Goal: Information Seeking & Learning: Learn about a topic

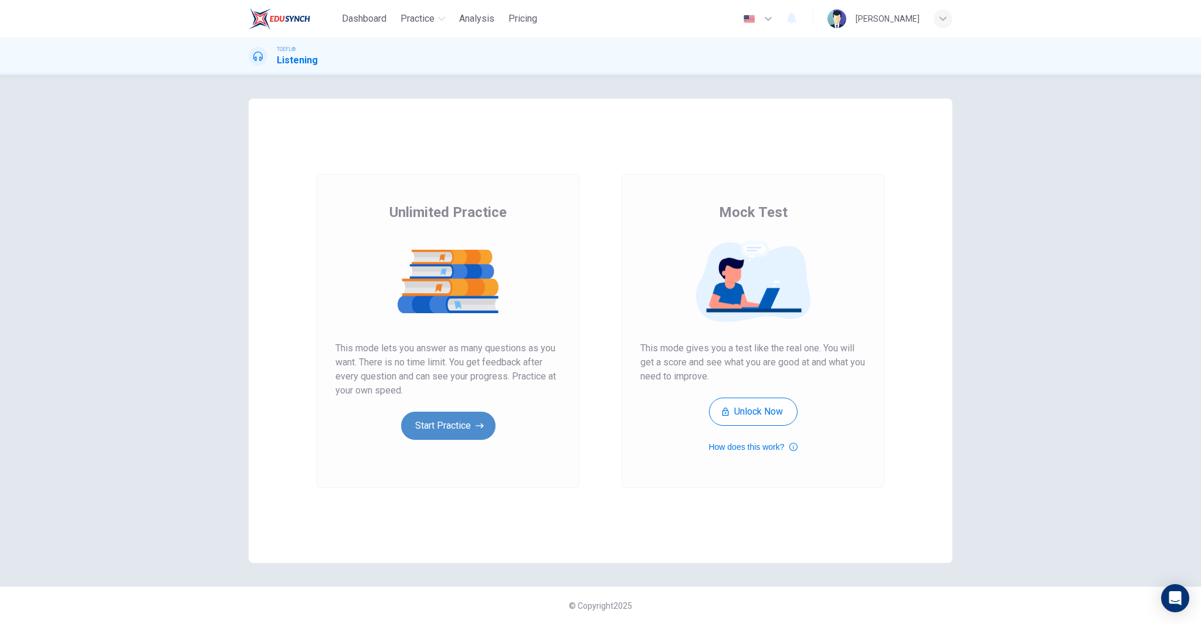
click at [479, 425] on icon "button" at bounding box center [480, 425] width 8 height 5
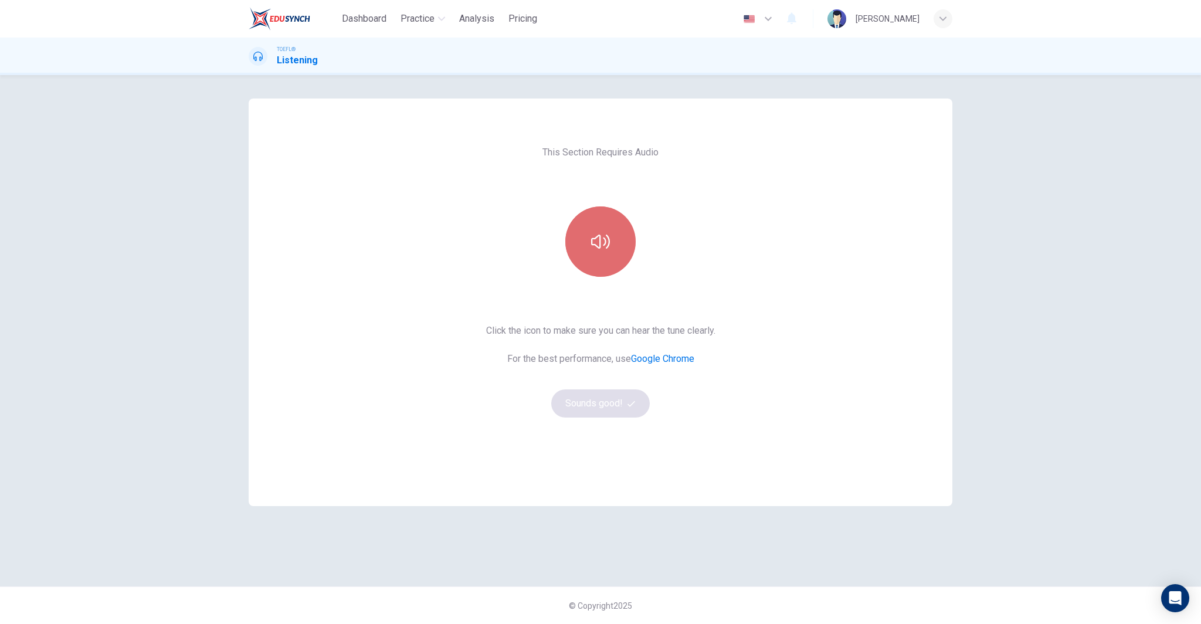
click at [610, 228] on button "button" at bounding box center [600, 241] width 70 height 70
click at [567, 399] on button "Sounds good!" at bounding box center [600, 403] width 99 height 28
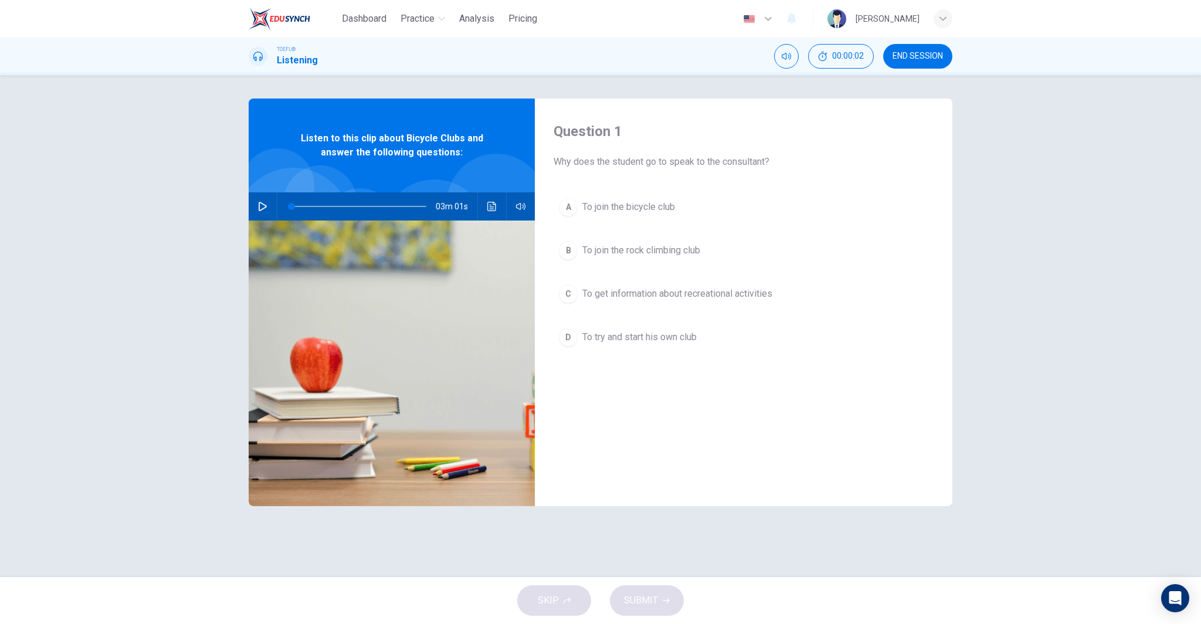
click at [273, 205] on div "03m 01s" at bounding box center [392, 206] width 286 height 28
drag, startPoint x: 259, startPoint y: 205, endPoint x: 314, endPoint y: 187, distance: 58.1
click at [260, 205] on icon "button" at bounding box center [262, 206] width 9 height 9
type input "0"
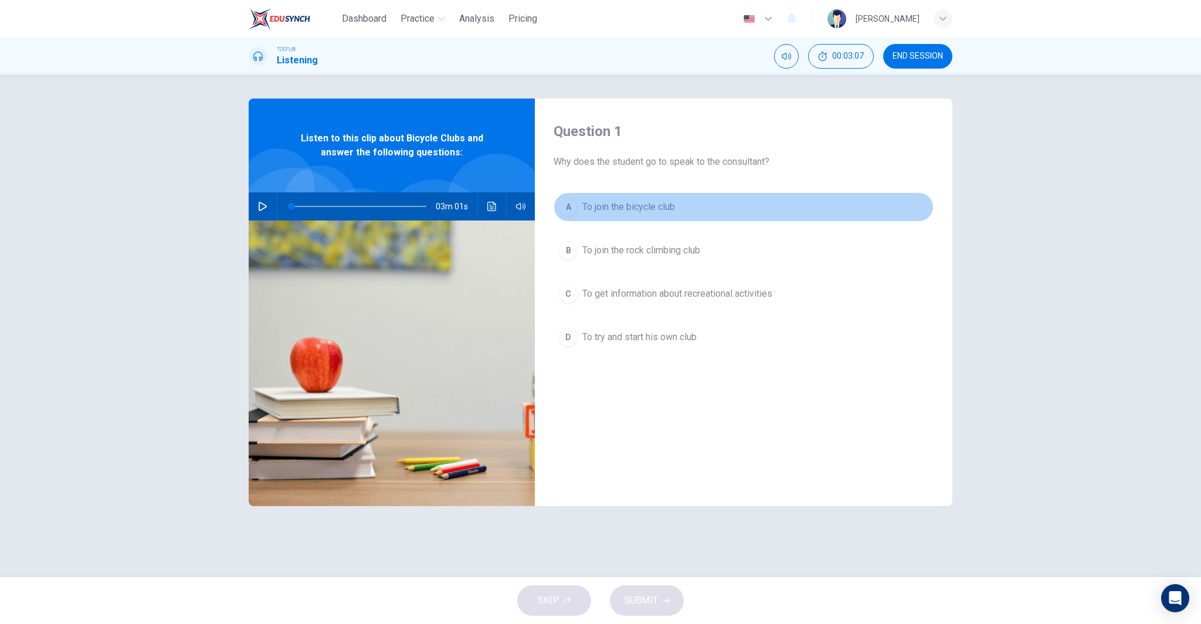
click at [640, 201] on span "To join the bicycle club" at bounding box center [628, 207] width 93 height 14
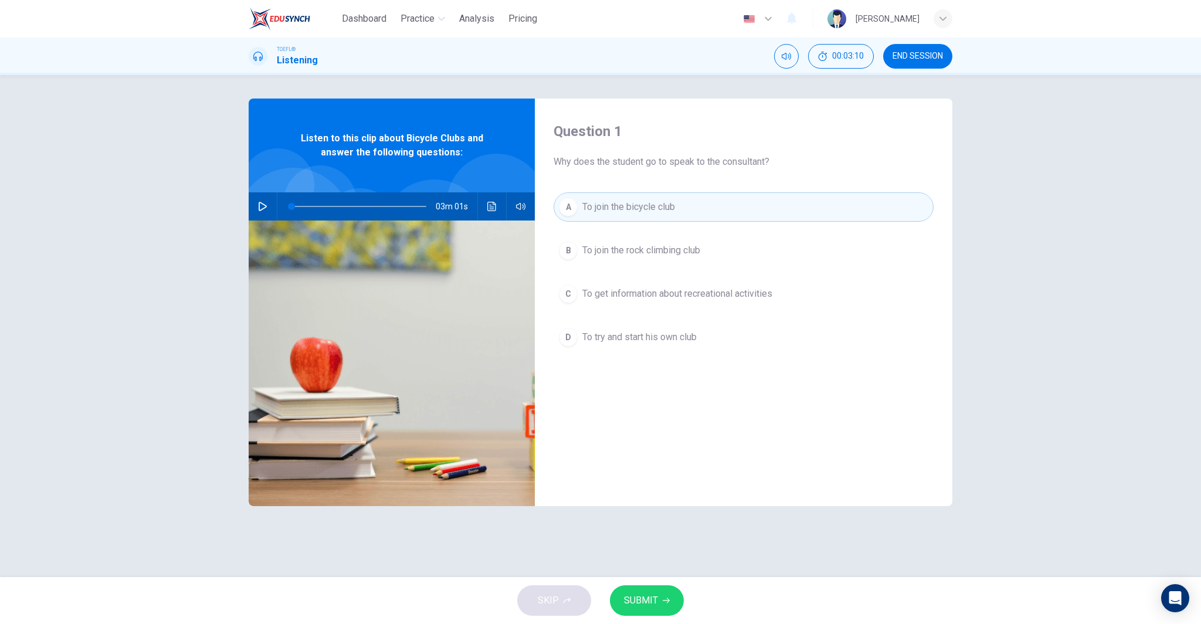
click at [658, 601] on button "SUBMIT" at bounding box center [647, 600] width 74 height 30
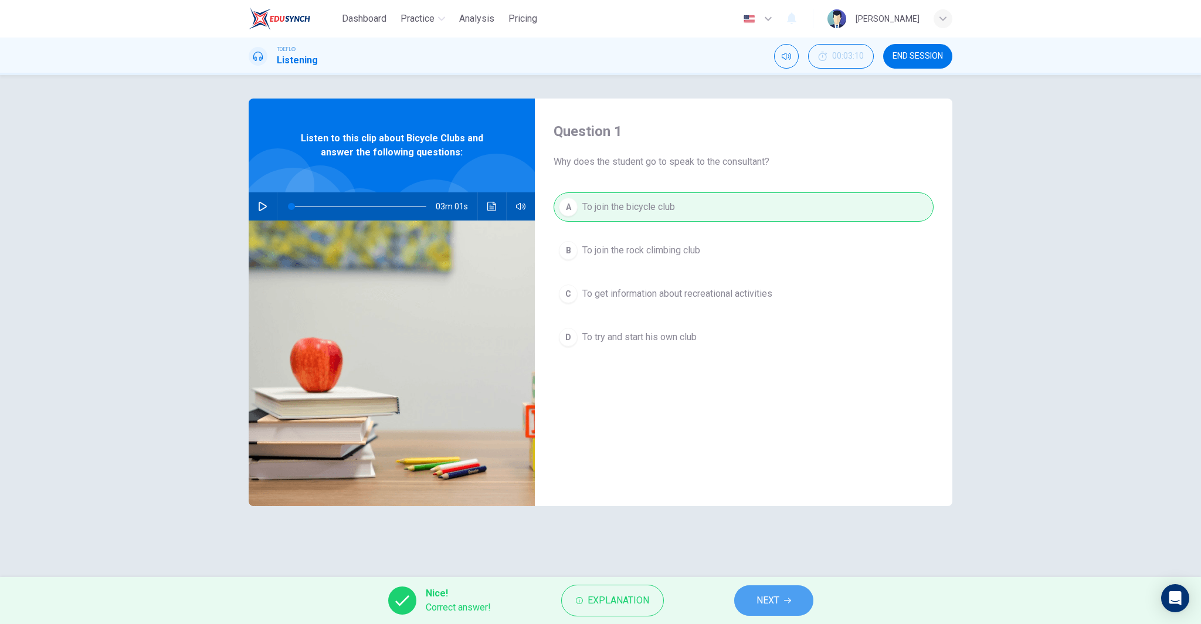
click at [785, 604] on icon "button" at bounding box center [787, 600] width 7 height 7
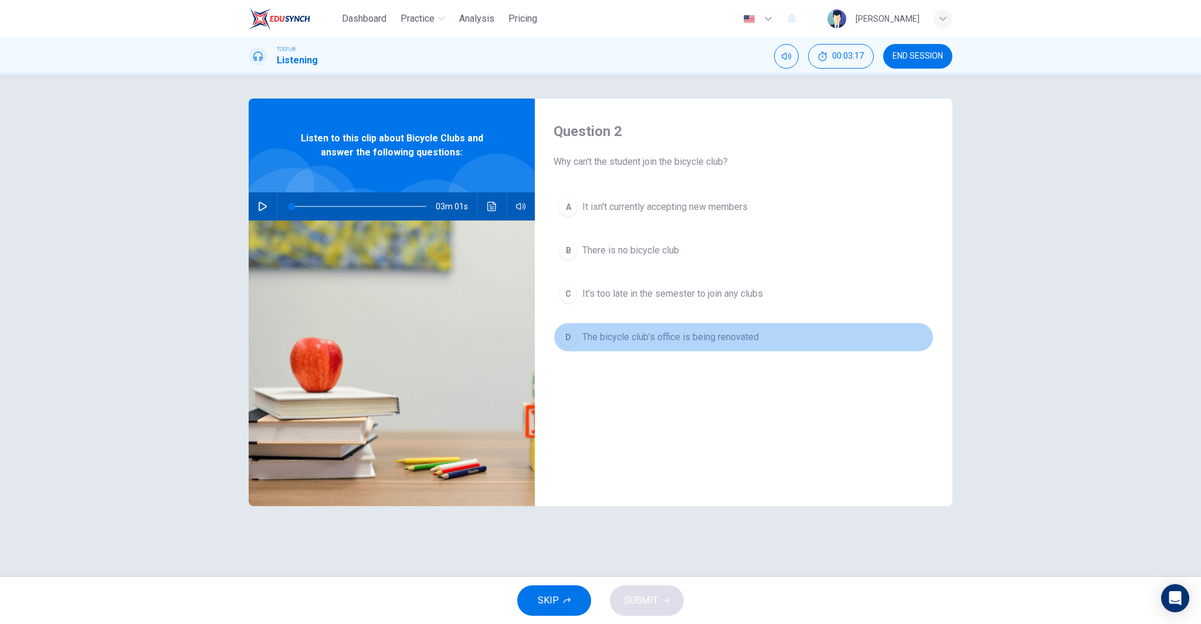
click at [734, 335] on span "The bicycle club's office is being renovated" at bounding box center [670, 337] width 177 height 14
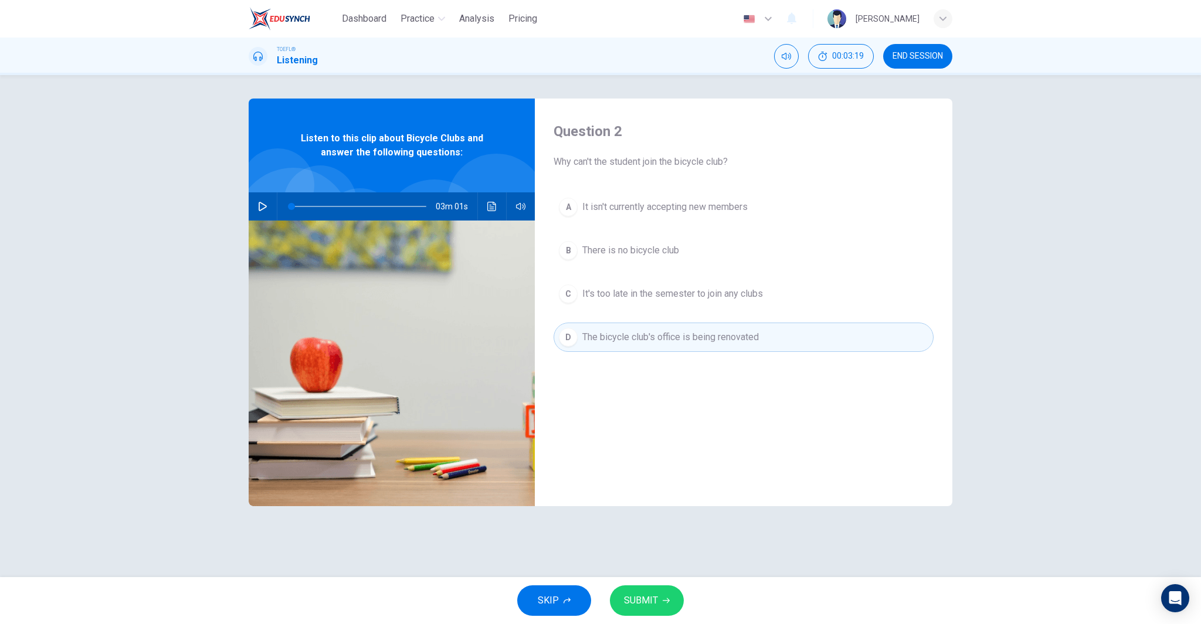
click at [636, 607] on span "SUBMIT" at bounding box center [641, 600] width 34 height 16
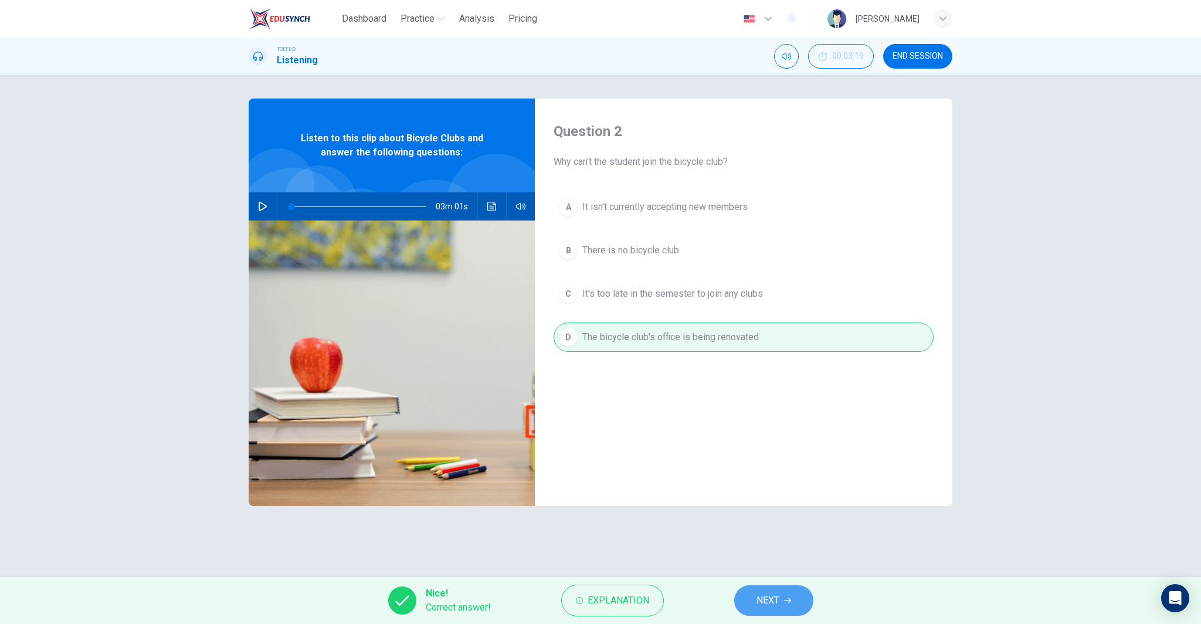
click at [788, 602] on icon "button" at bounding box center [787, 600] width 7 height 7
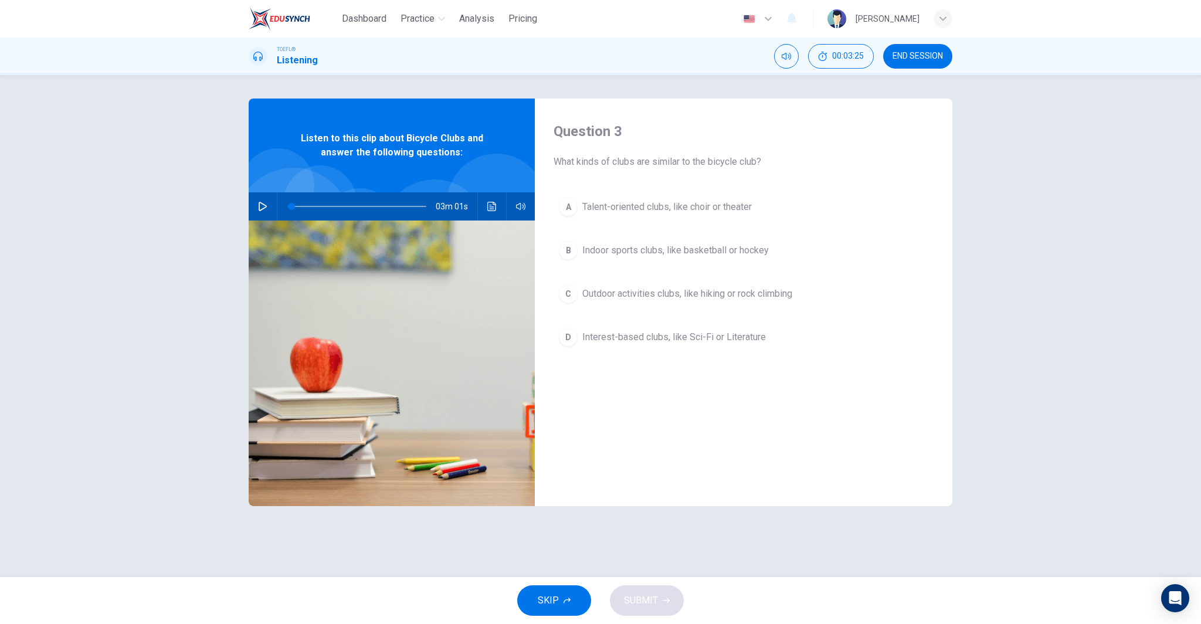
click at [635, 296] on span "Outdoor activities clubs, like hiking or rock climbing" at bounding box center [687, 294] width 210 height 14
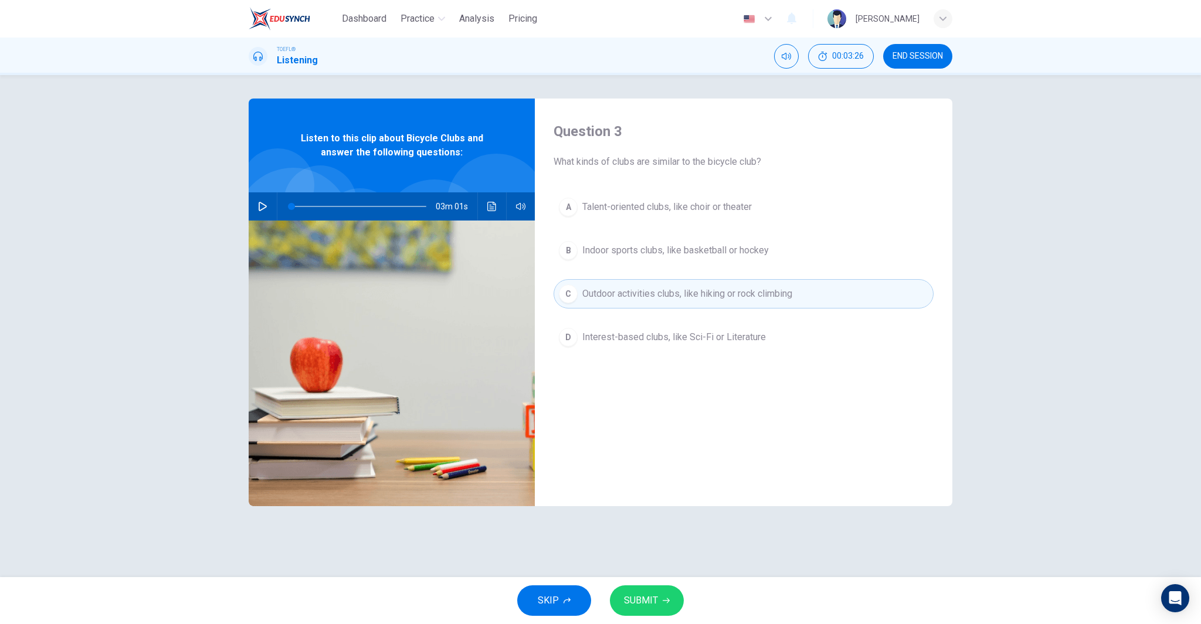
click at [646, 603] on span "SUBMIT" at bounding box center [641, 600] width 34 height 16
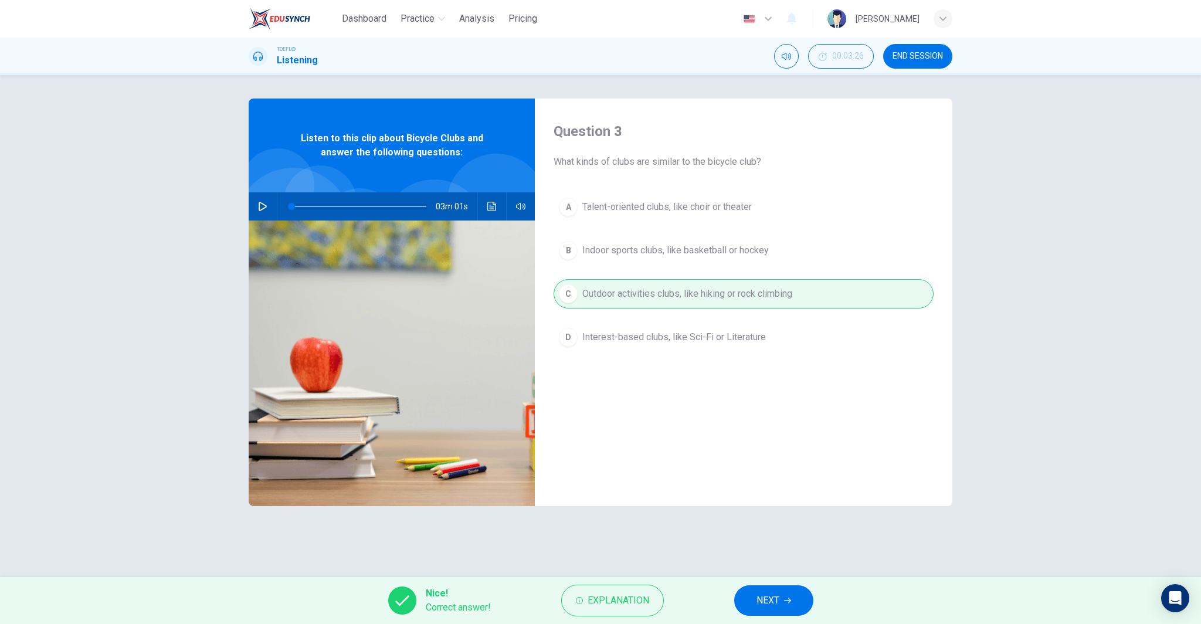
click at [766, 599] on span "NEXT" at bounding box center [768, 600] width 23 height 16
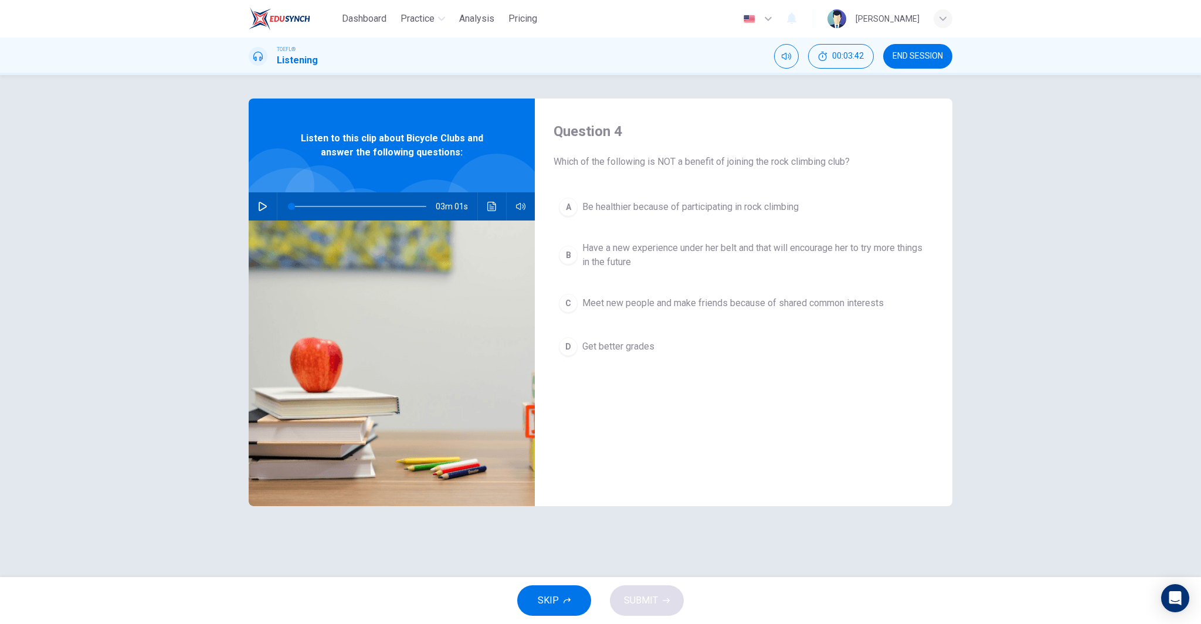
click at [616, 343] on span "Get better grades" at bounding box center [618, 347] width 72 height 14
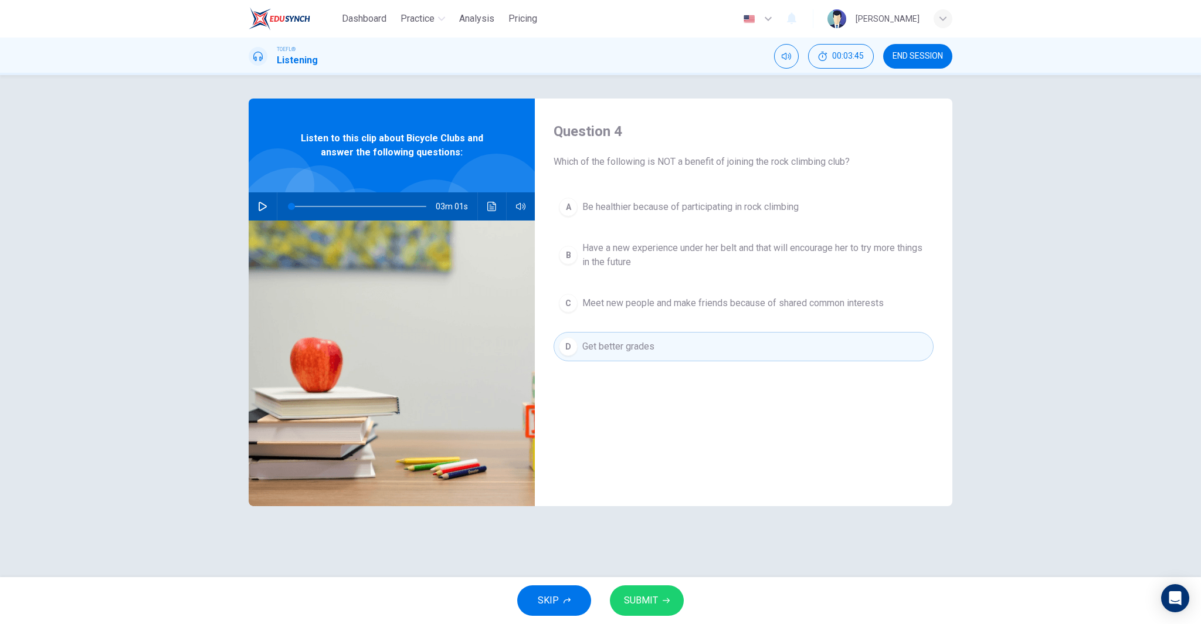
click at [635, 596] on span "SUBMIT" at bounding box center [641, 600] width 34 height 16
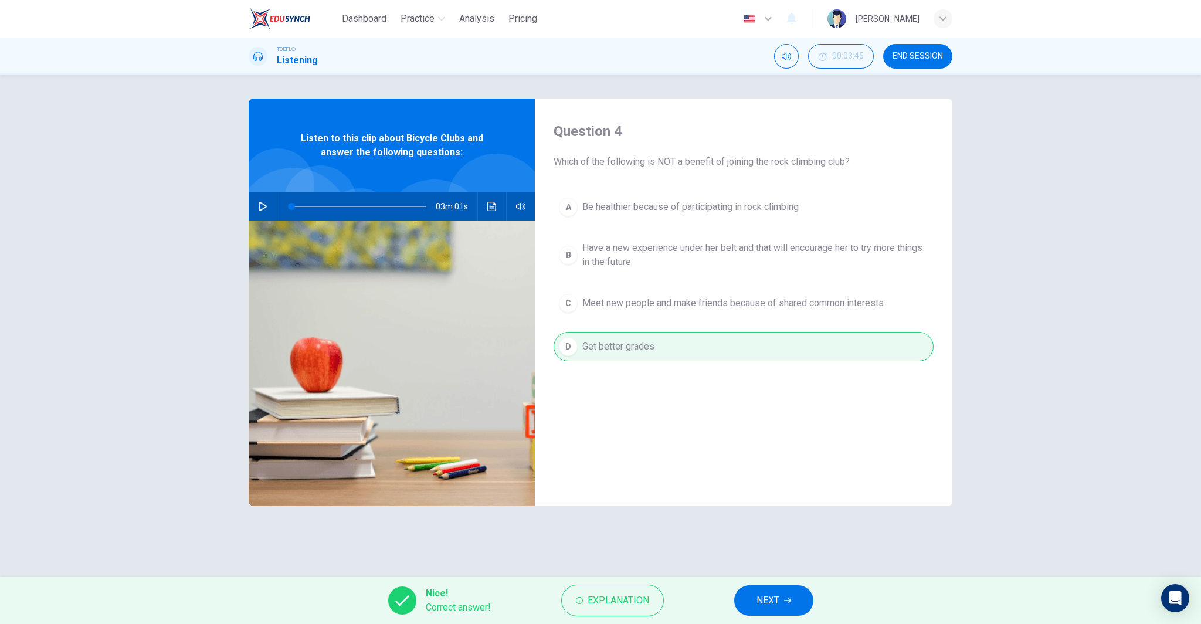
click at [758, 606] on span "NEXT" at bounding box center [768, 600] width 23 height 16
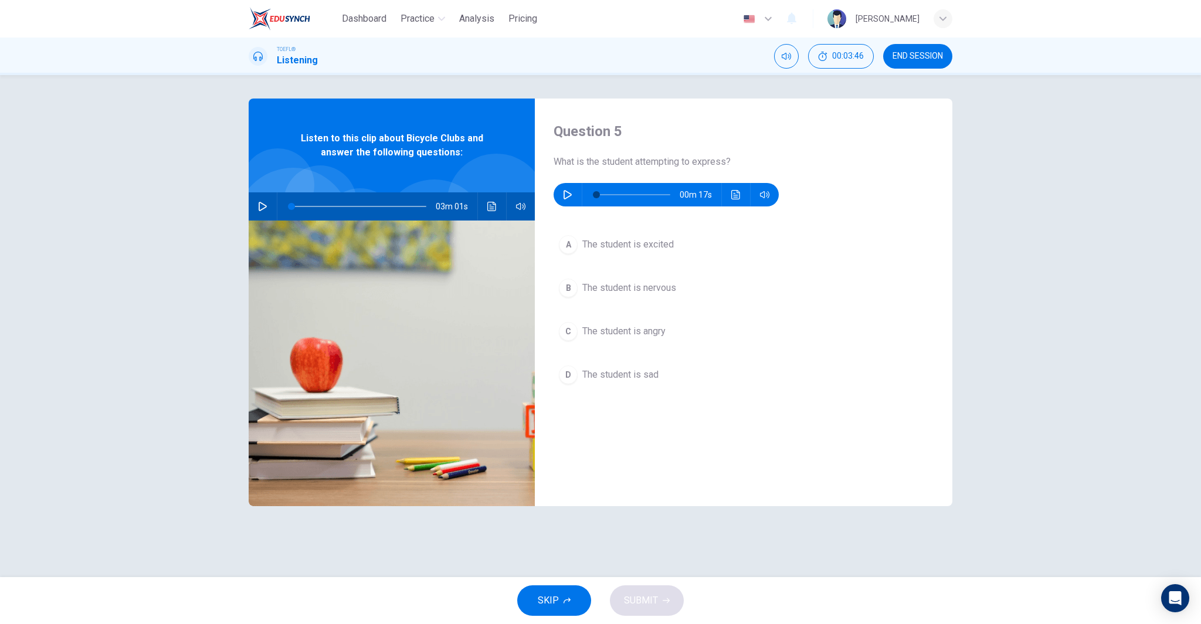
click at [566, 193] on icon "button" at bounding box center [567, 194] width 9 height 9
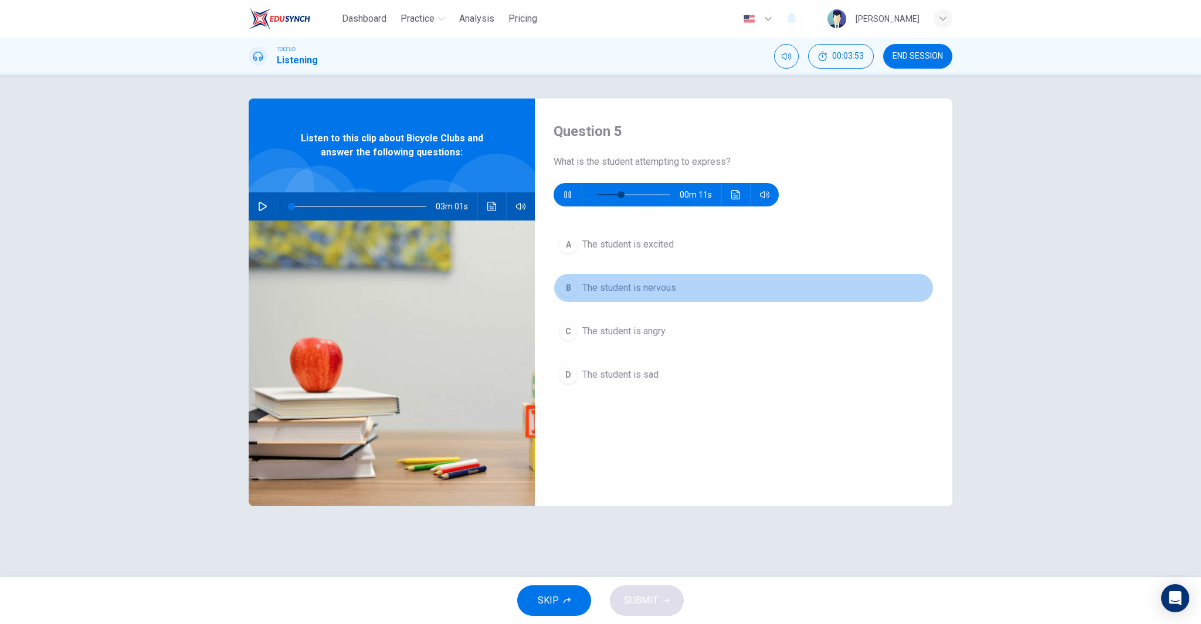
click at [662, 289] on span "The student is nervous" at bounding box center [629, 288] width 94 height 14
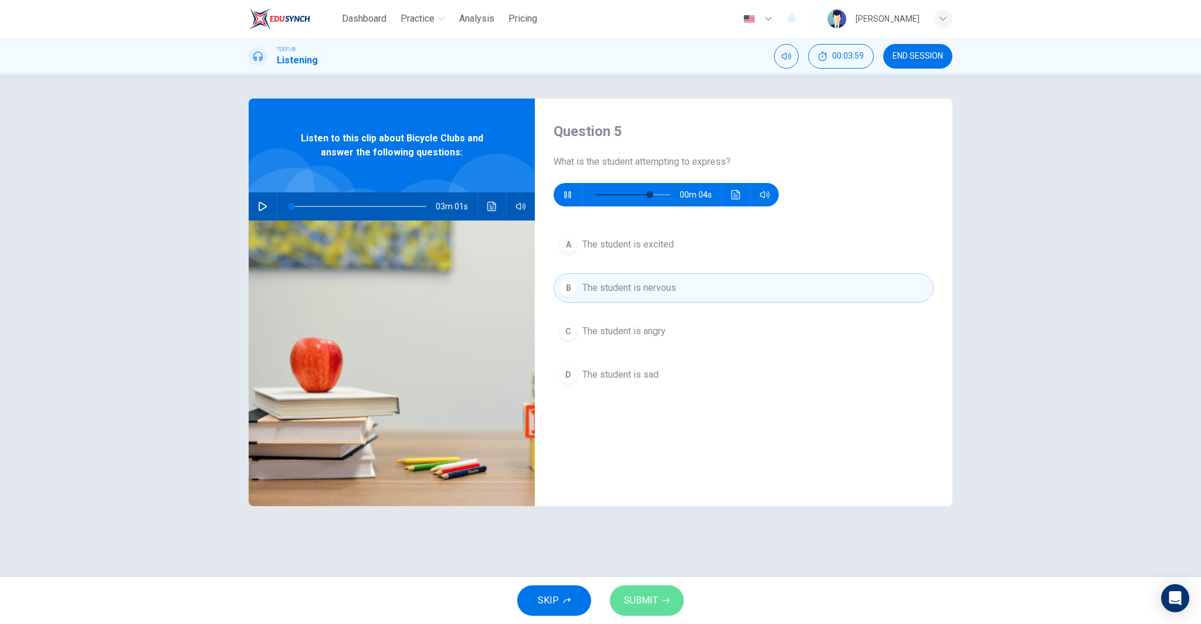
click at [651, 601] on span "SUBMIT" at bounding box center [641, 600] width 34 height 16
type input "78"
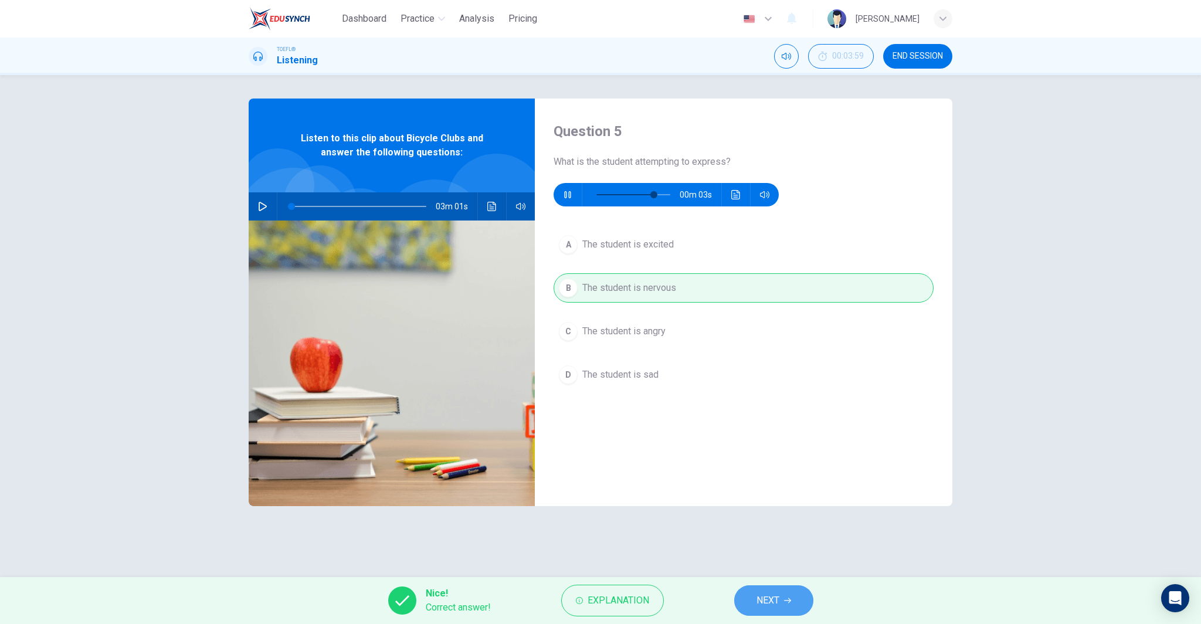
click at [778, 600] on span "NEXT" at bounding box center [768, 600] width 23 height 16
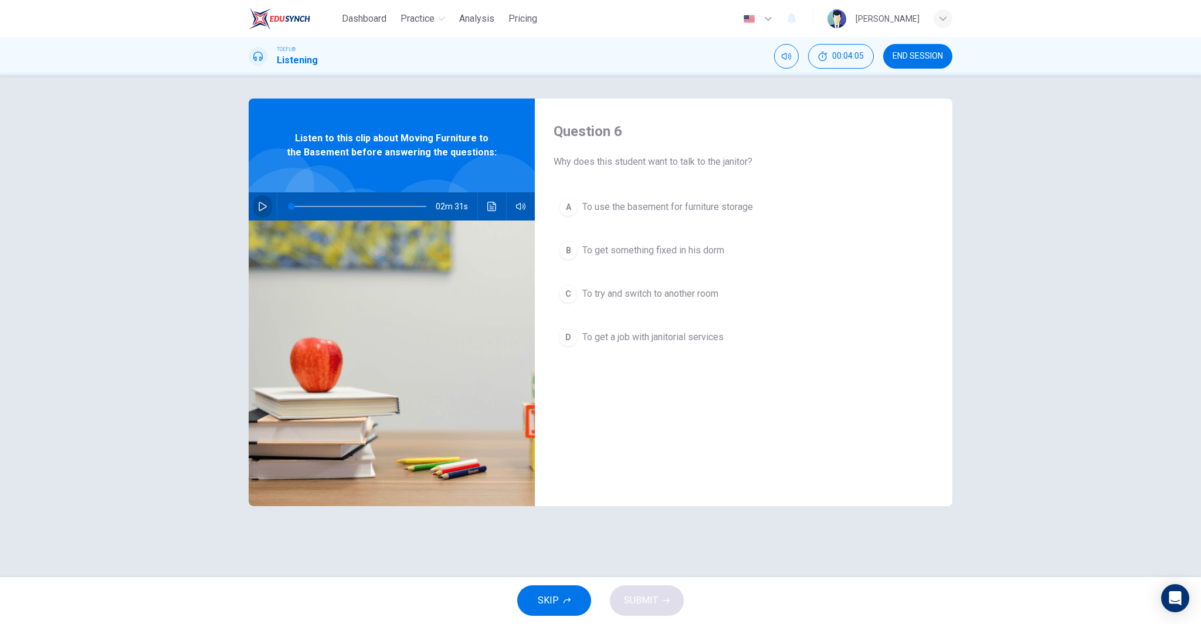
click at [261, 208] on icon "button" at bounding box center [262, 206] width 9 height 9
type input "0"
click at [696, 301] on button "C To try and switch to another room" at bounding box center [744, 293] width 380 height 29
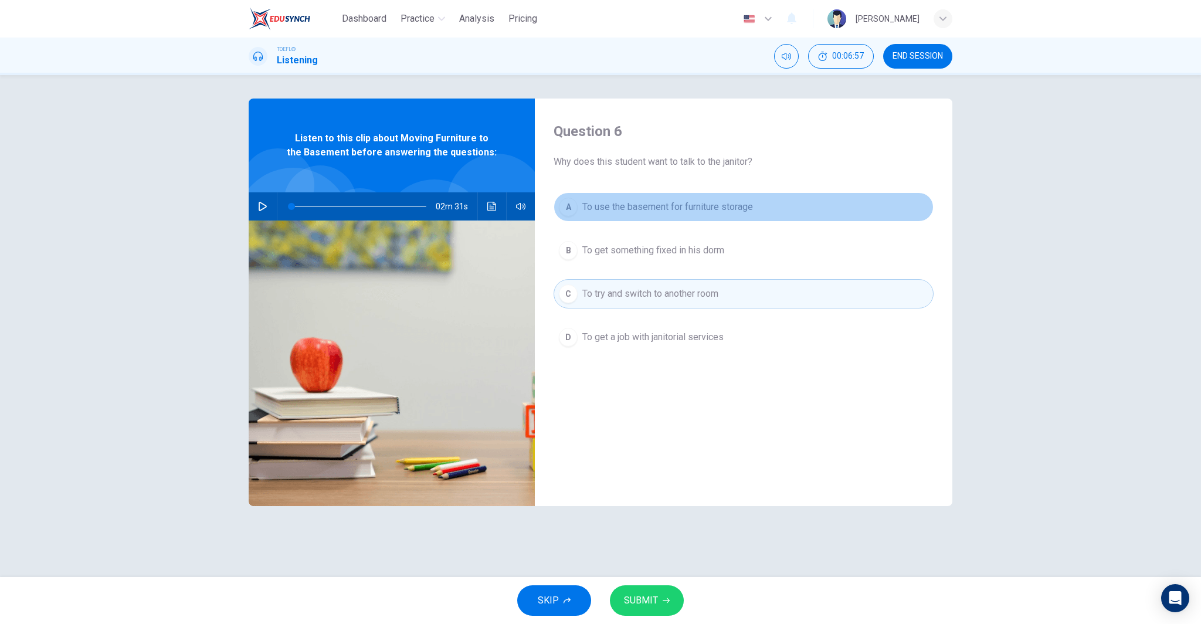
click at [739, 211] on span "To use the basement for furniture storage" at bounding box center [667, 207] width 171 height 14
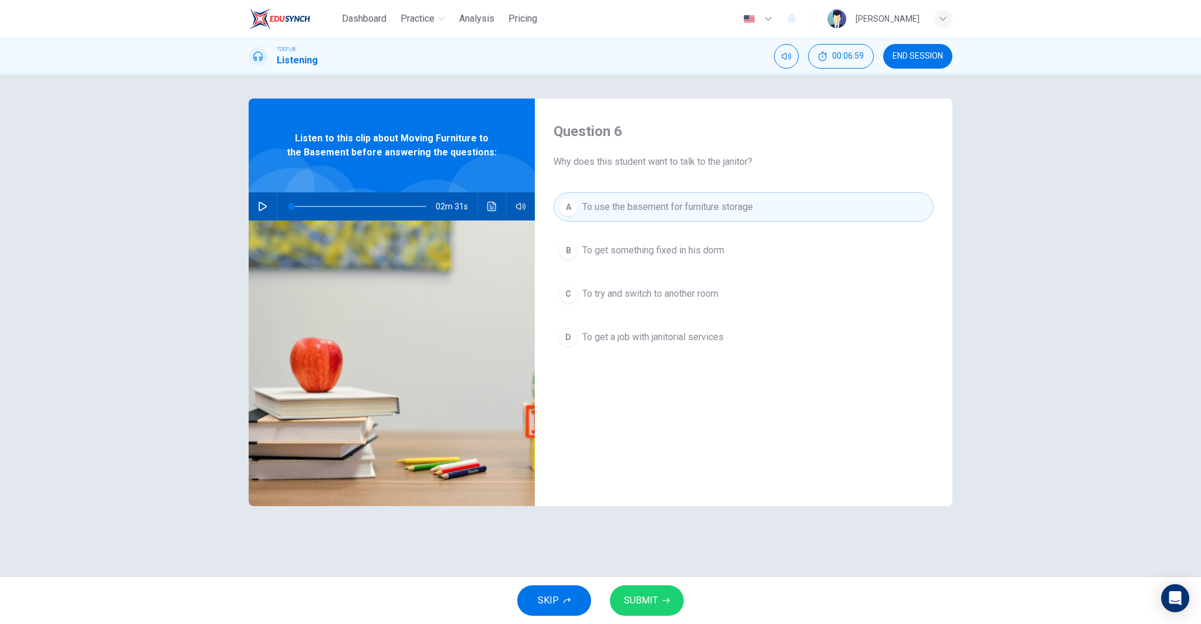
click at [652, 604] on span "SUBMIT" at bounding box center [641, 600] width 34 height 16
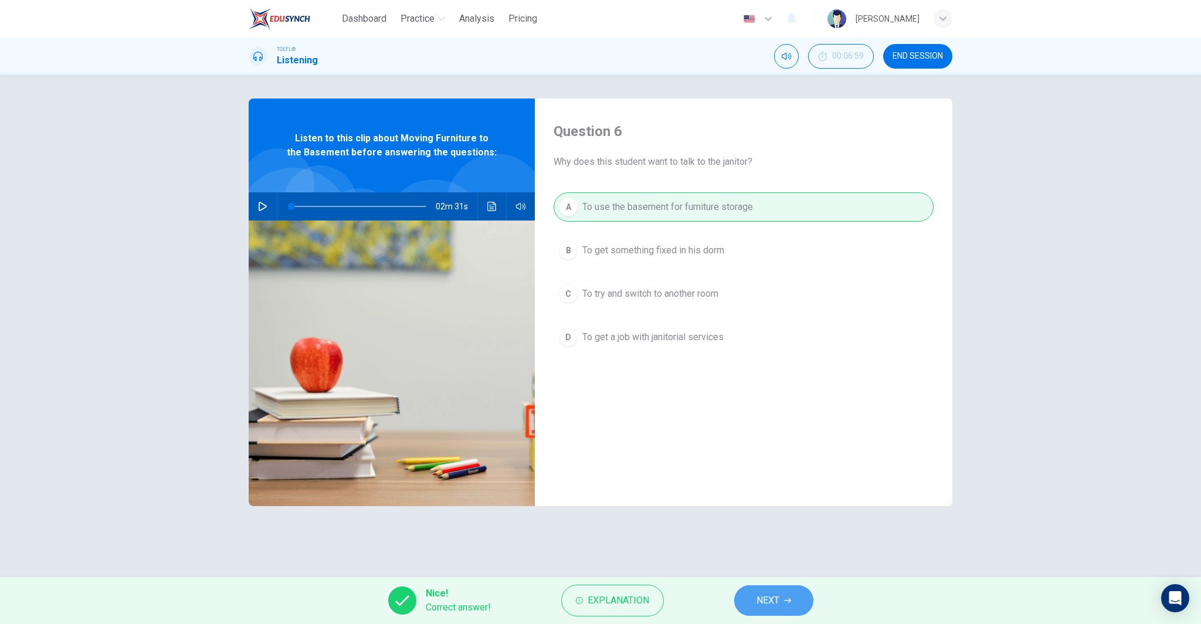
click at [762, 608] on span "NEXT" at bounding box center [768, 600] width 23 height 16
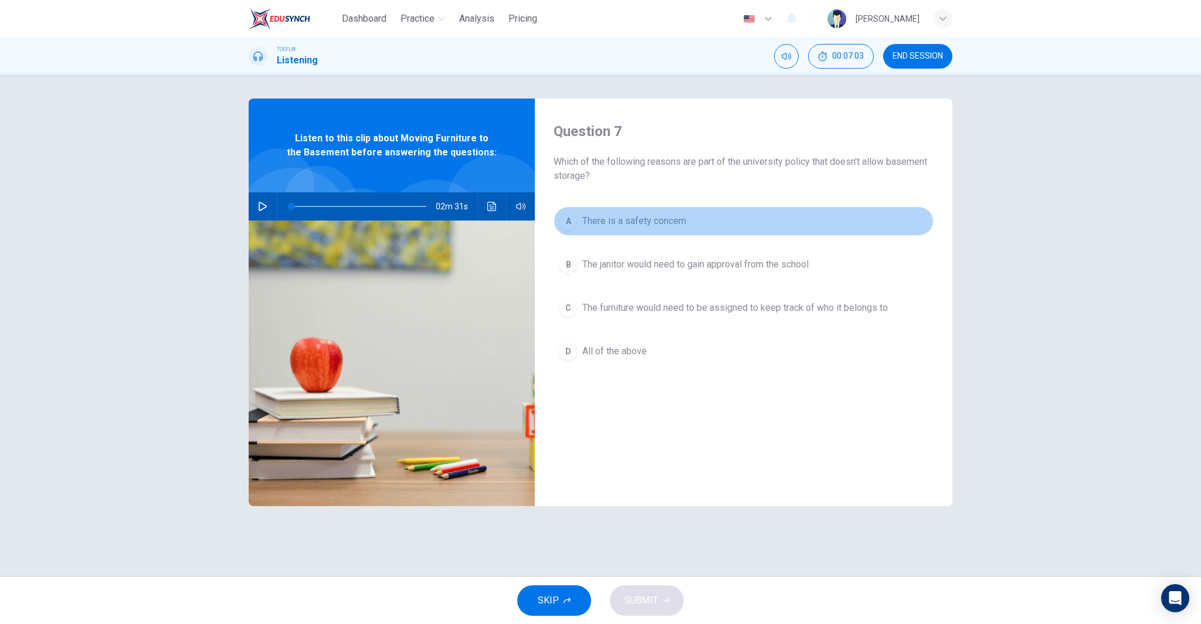
click at [630, 218] on span "There is a safety concern" at bounding box center [634, 221] width 104 height 14
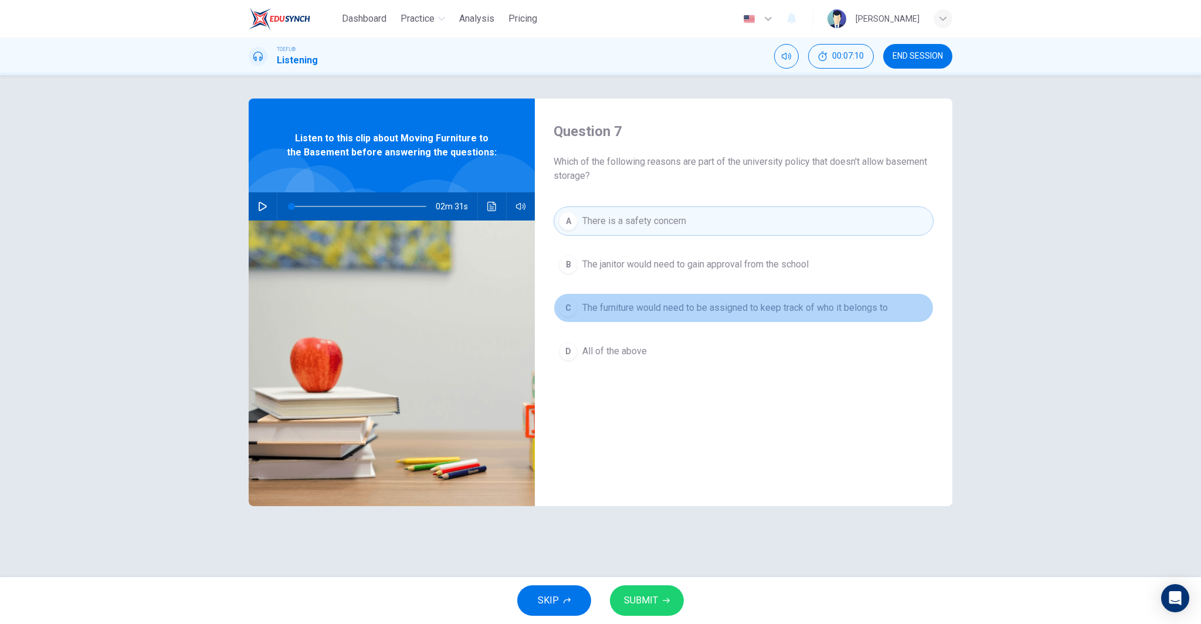
click at [707, 300] on button "C The furniture would need to be assigned to keep track of who it belongs to" at bounding box center [744, 307] width 380 height 29
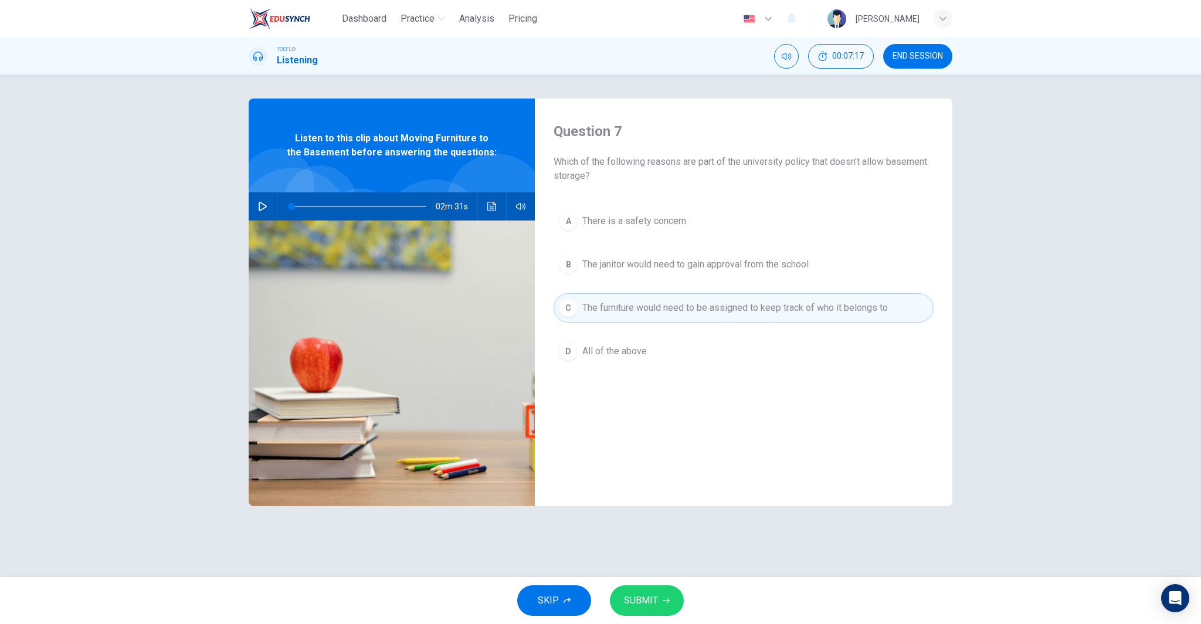
click at [737, 335] on div "A There is a safety concern B The janitor would need to gain approval from the …" at bounding box center [744, 297] width 380 height 183
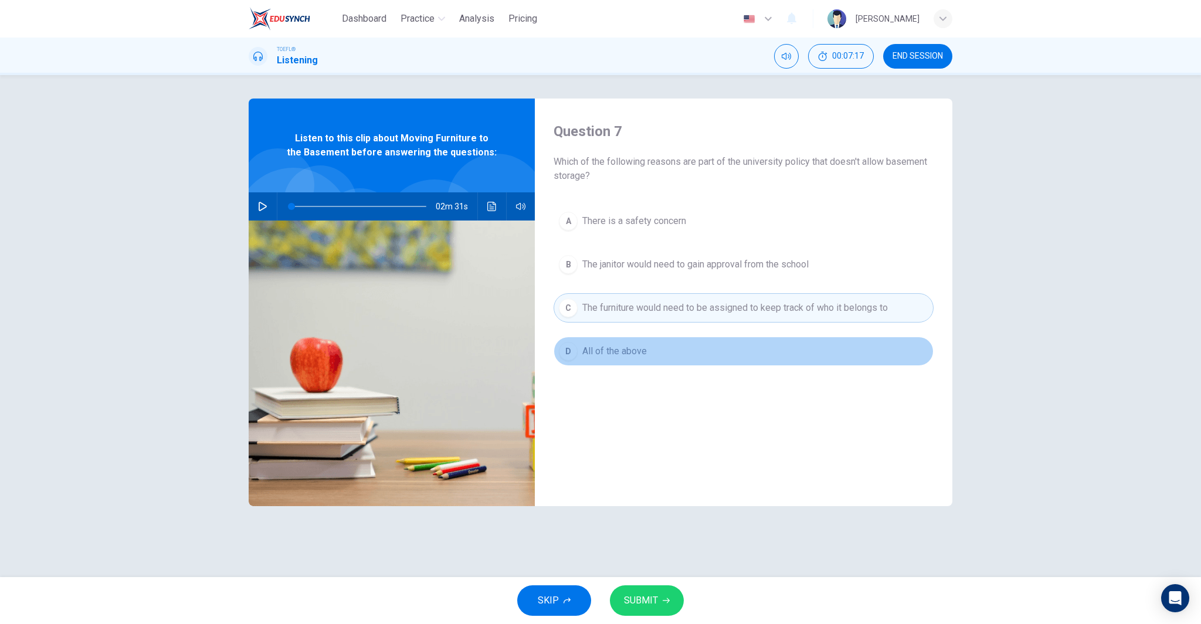
click at [621, 353] on span "All of the above" at bounding box center [614, 351] width 65 height 14
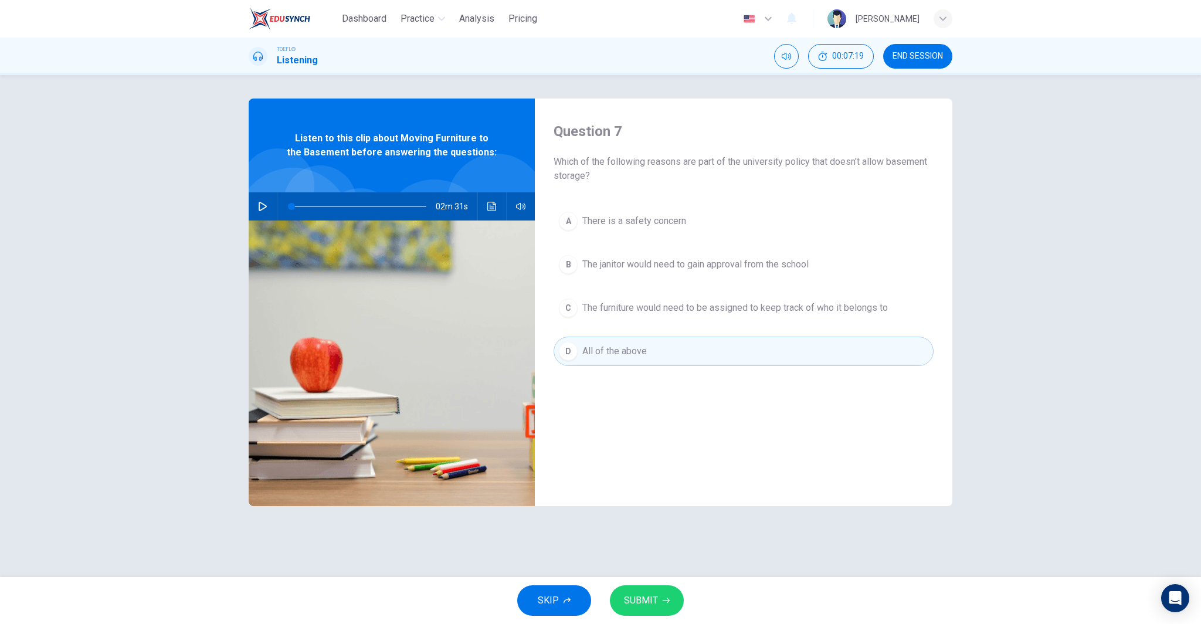
click at [653, 596] on span "SUBMIT" at bounding box center [641, 600] width 34 height 16
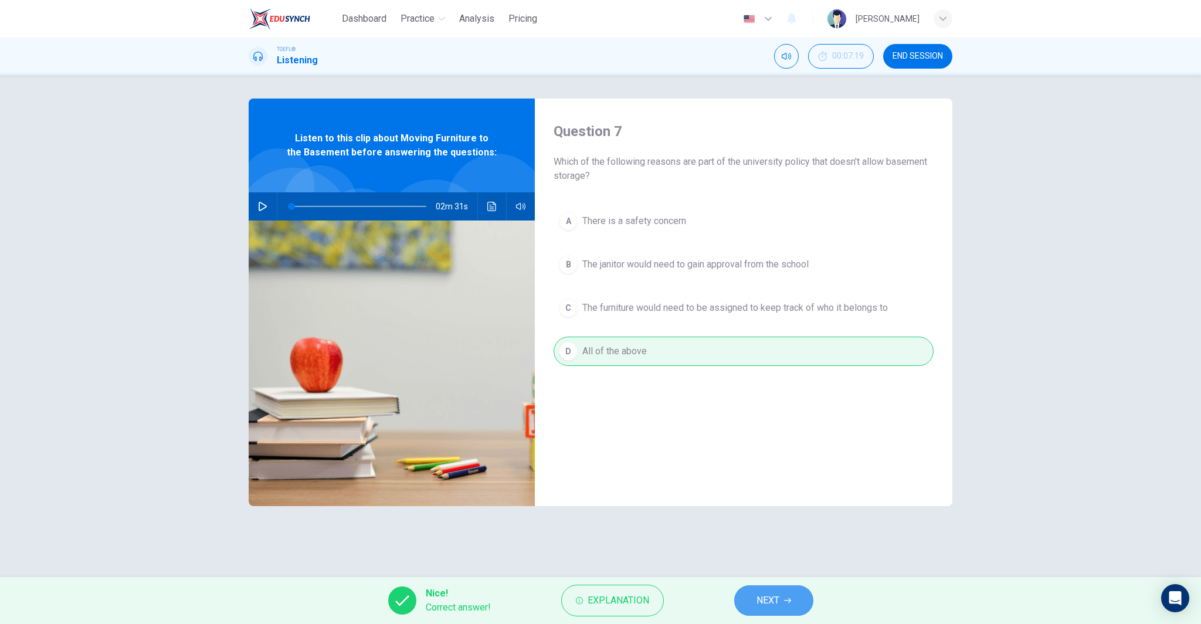
click at [763, 604] on span "NEXT" at bounding box center [768, 600] width 23 height 16
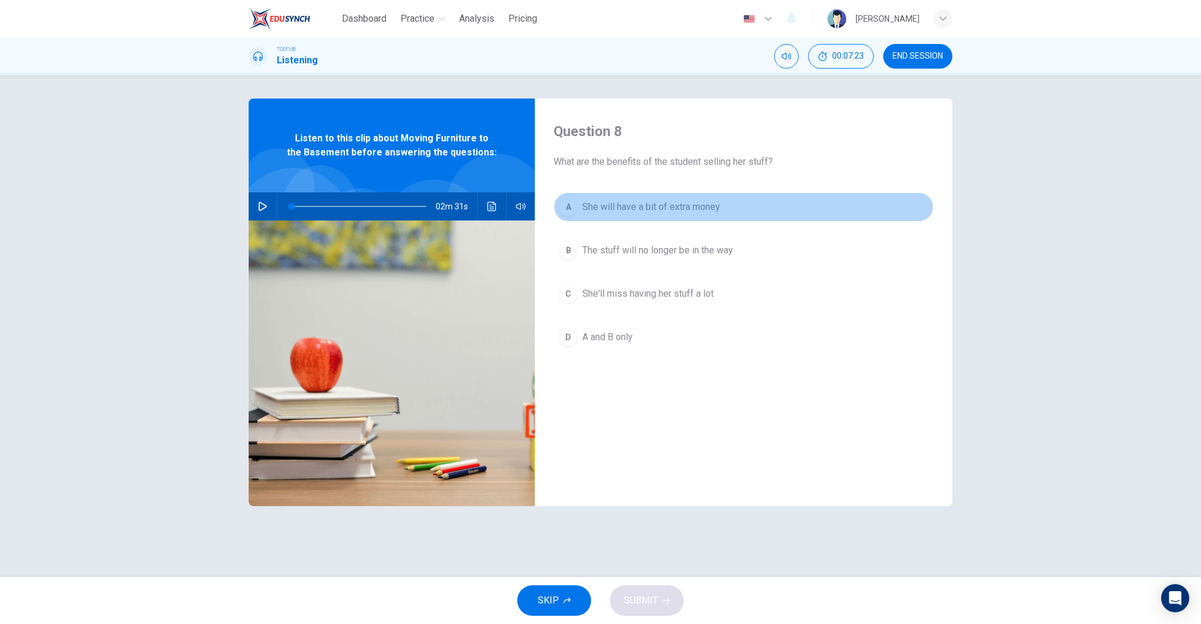
click at [680, 202] on span "She will have a bit of extra money" at bounding box center [651, 207] width 138 height 14
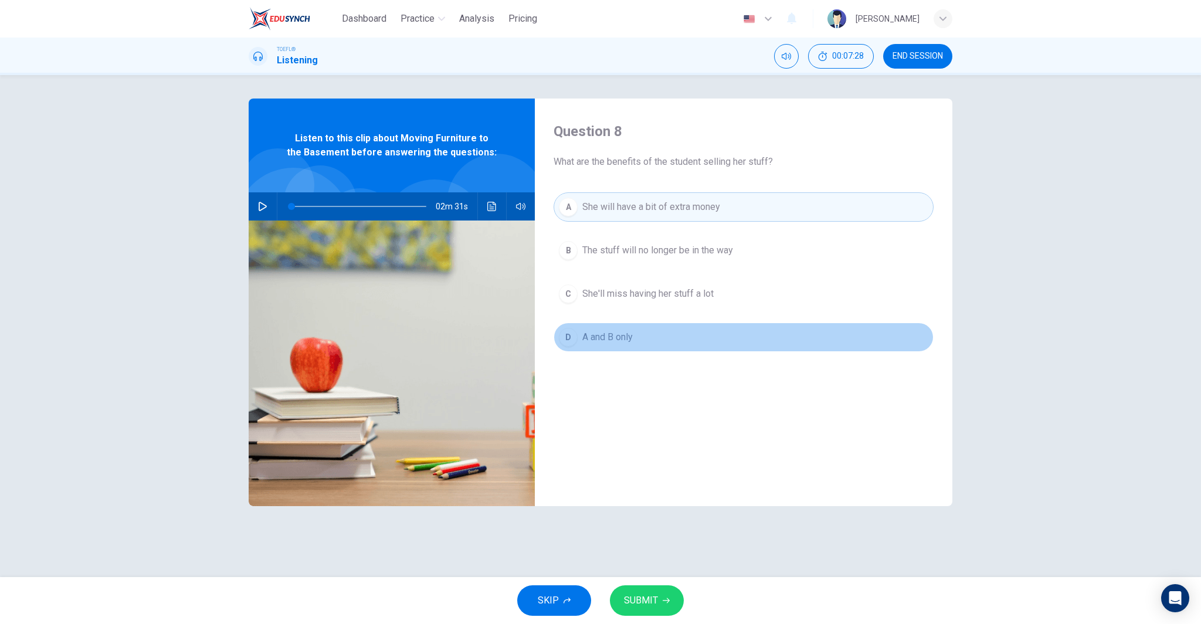
click at [638, 335] on button "D A and B only" at bounding box center [744, 337] width 380 height 29
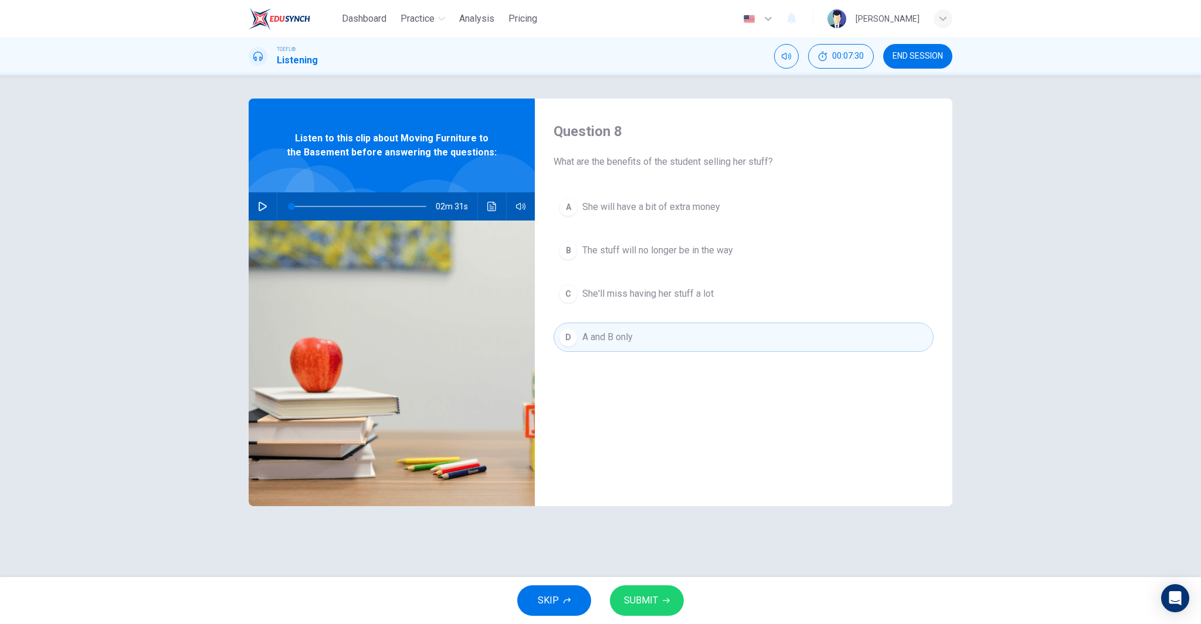
click at [661, 600] on button "SUBMIT" at bounding box center [647, 600] width 74 height 30
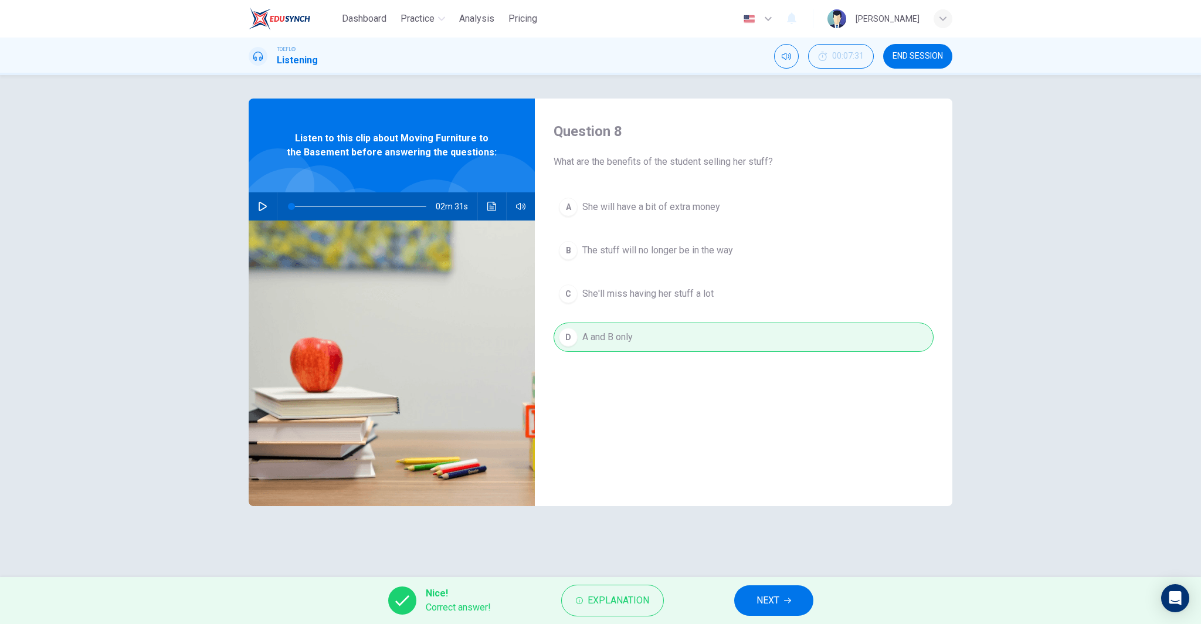
click at [755, 601] on button "NEXT" at bounding box center [773, 600] width 79 height 30
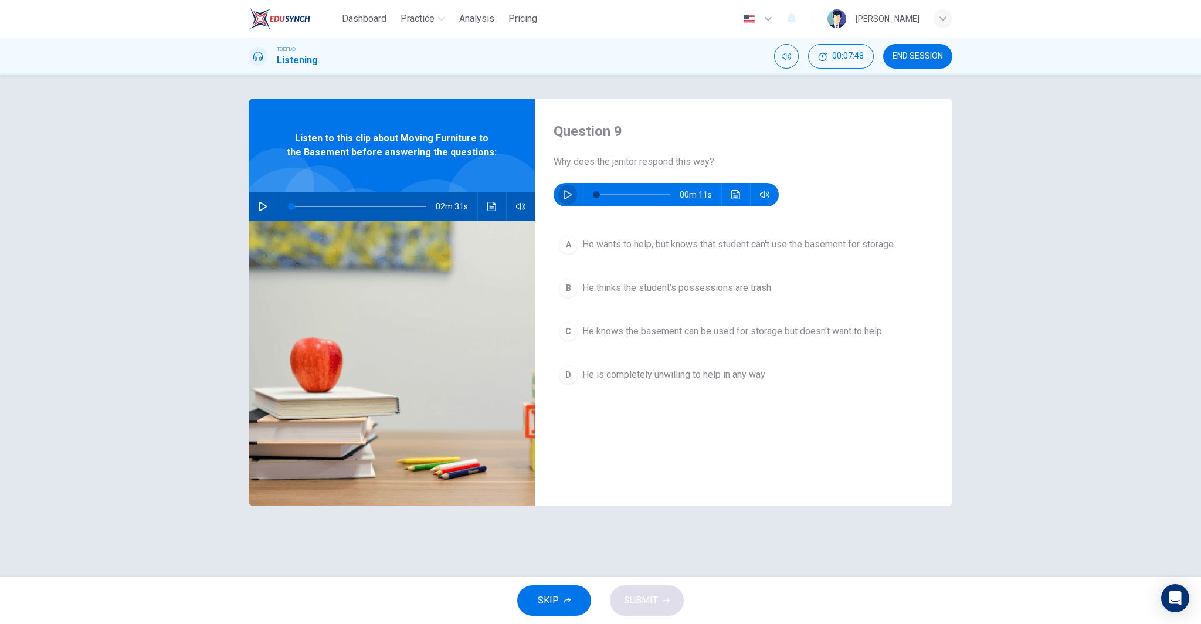
click at [567, 194] on icon "button" at bounding box center [567, 194] width 9 height 9
type input "0"
click at [791, 244] on span "He wants to help, but knows that student can't use the basement for storage" at bounding box center [737, 245] width 311 height 14
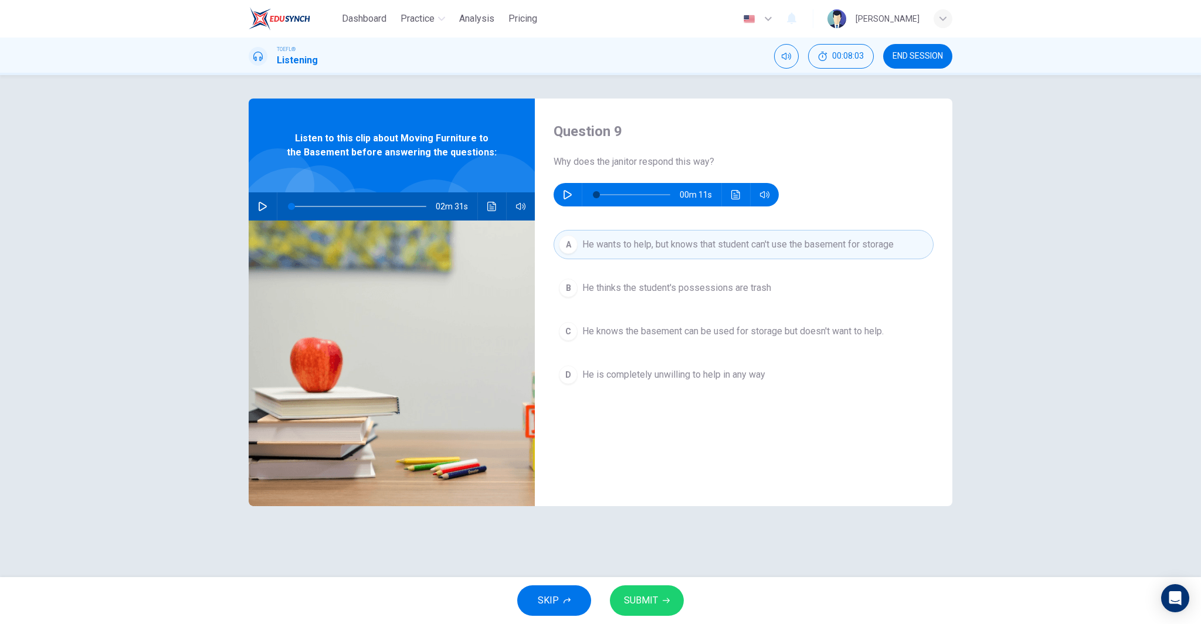
click at [642, 597] on span "SUBMIT" at bounding box center [641, 600] width 34 height 16
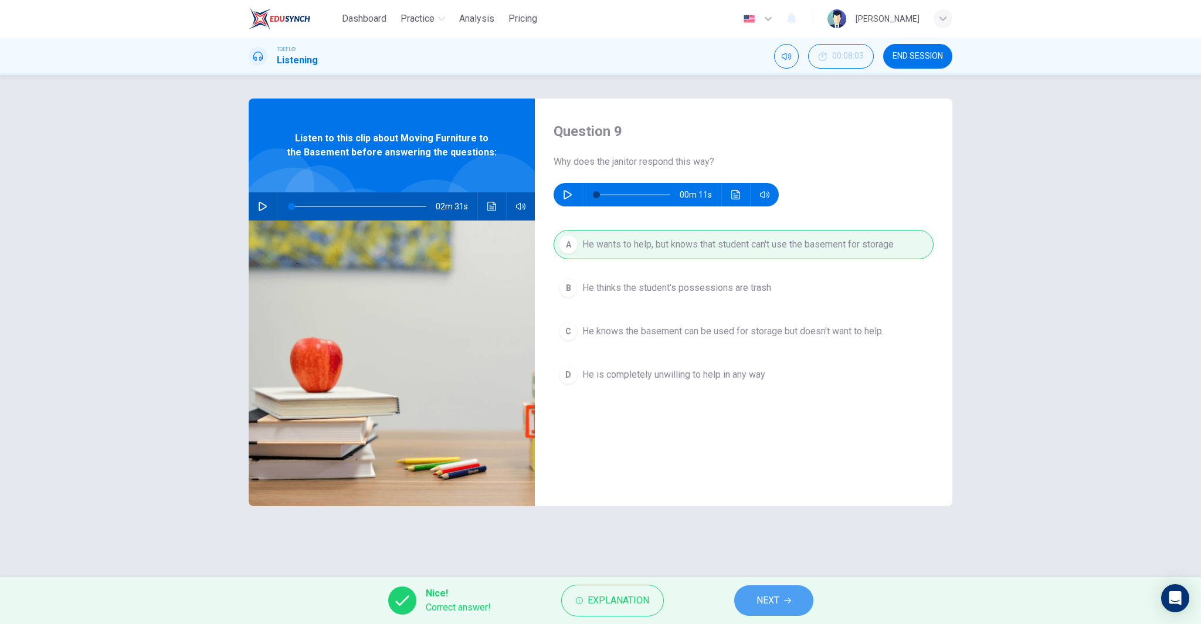
click at [771, 606] on span "NEXT" at bounding box center [768, 600] width 23 height 16
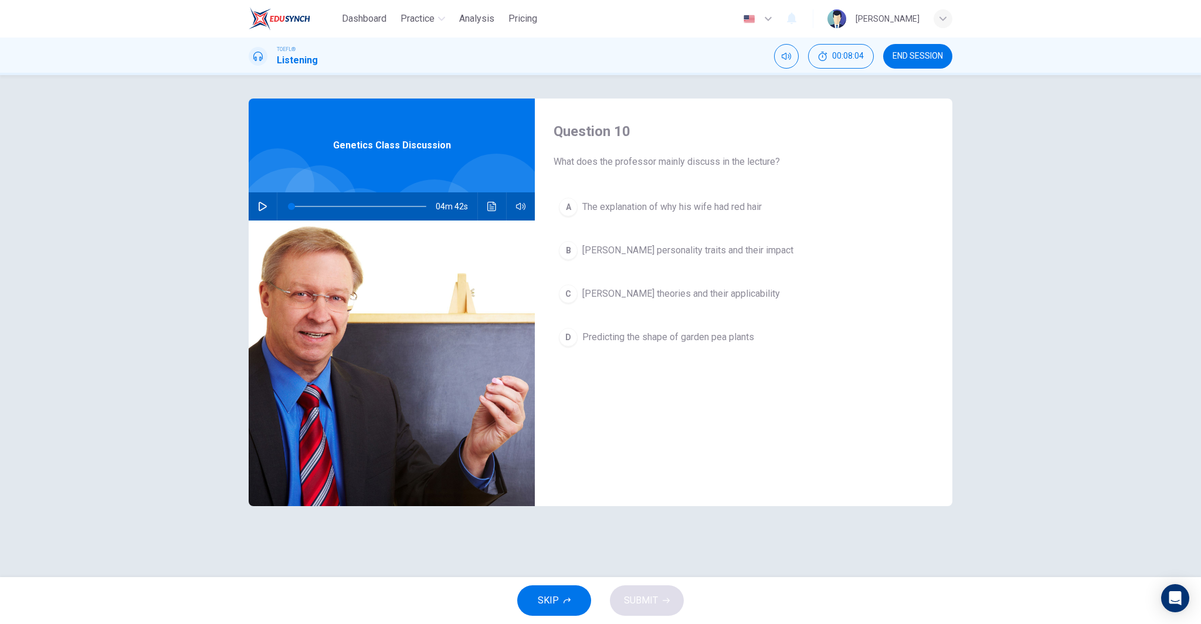
click at [923, 58] on span "END SESSION" at bounding box center [918, 56] width 50 height 9
